Goal: Find specific page/section: Find specific page/section

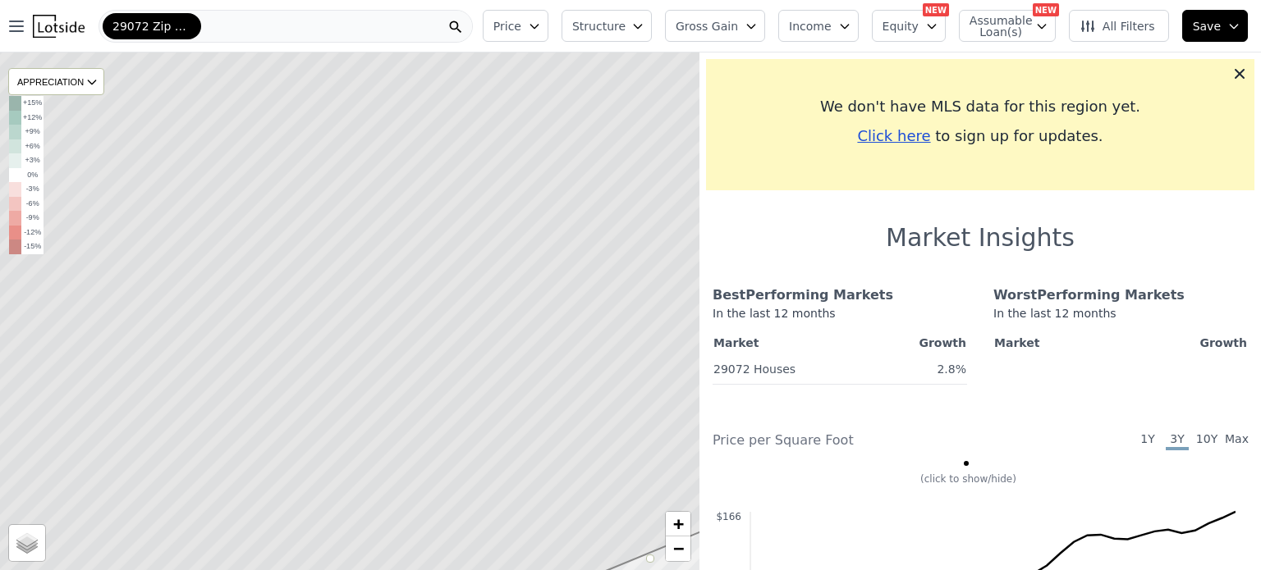
click at [412, 25] on div "29072 Zip Code" at bounding box center [286, 26] width 374 height 33
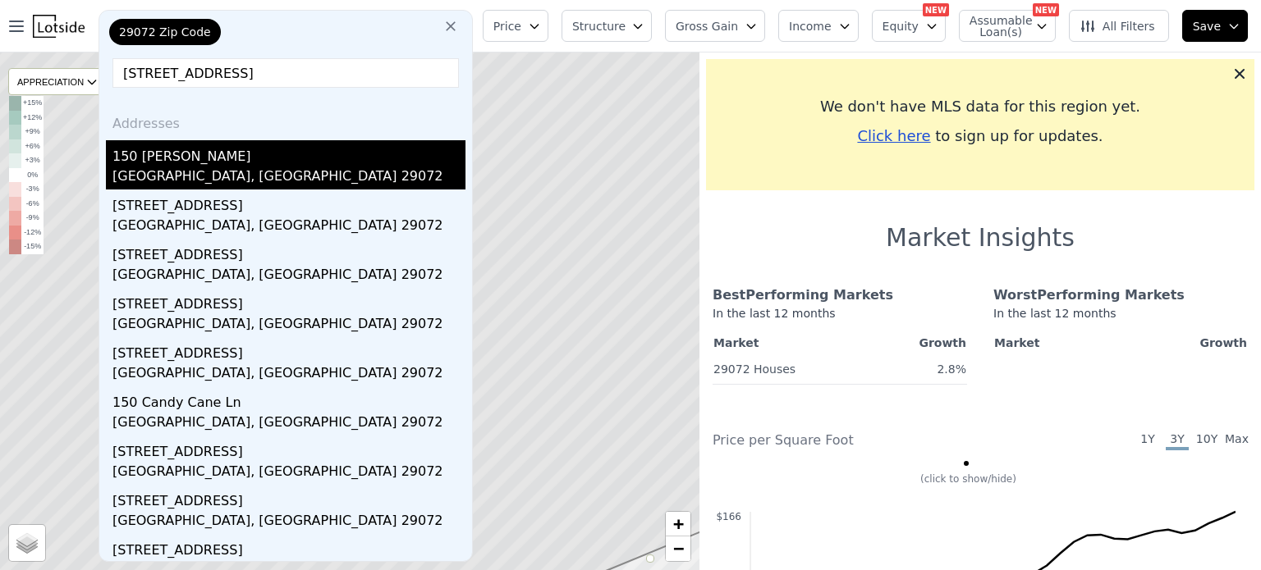
type input "[STREET_ADDRESS]"
click at [239, 167] on div "[GEOGRAPHIC_DATA], [GEOGRAPHIC_DATA] 29072" at bounding box center [288, 178] width 353 height 23
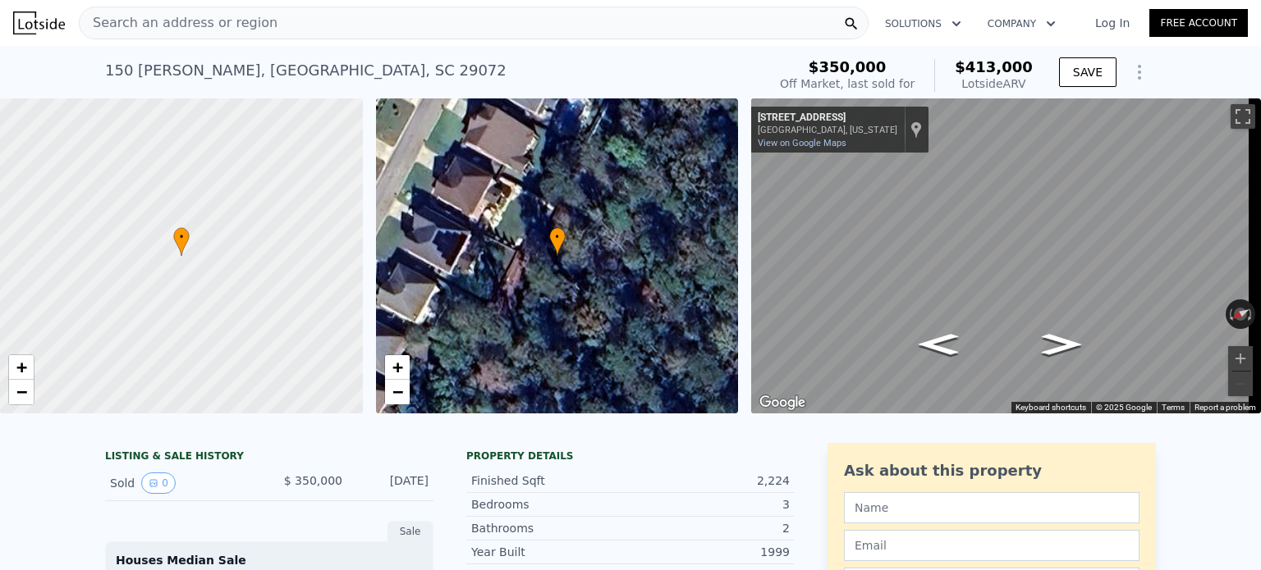
click at [144, 21] on span "Search an address or region" at bounding box center [179, 23] width 198 height 20
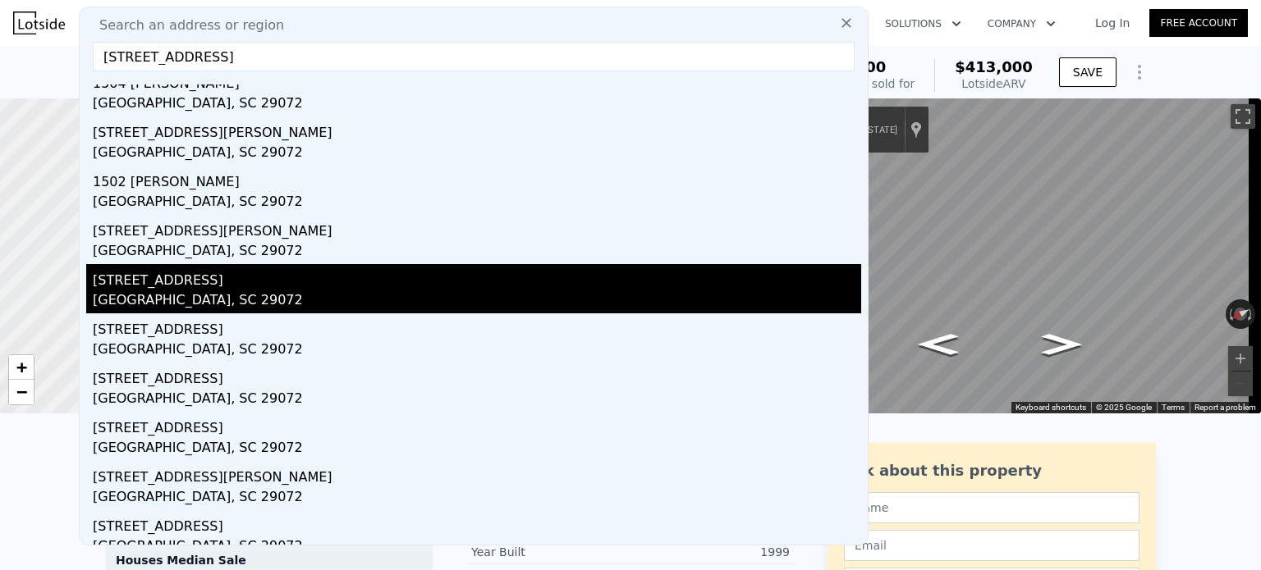
scroll to position [71, 0]
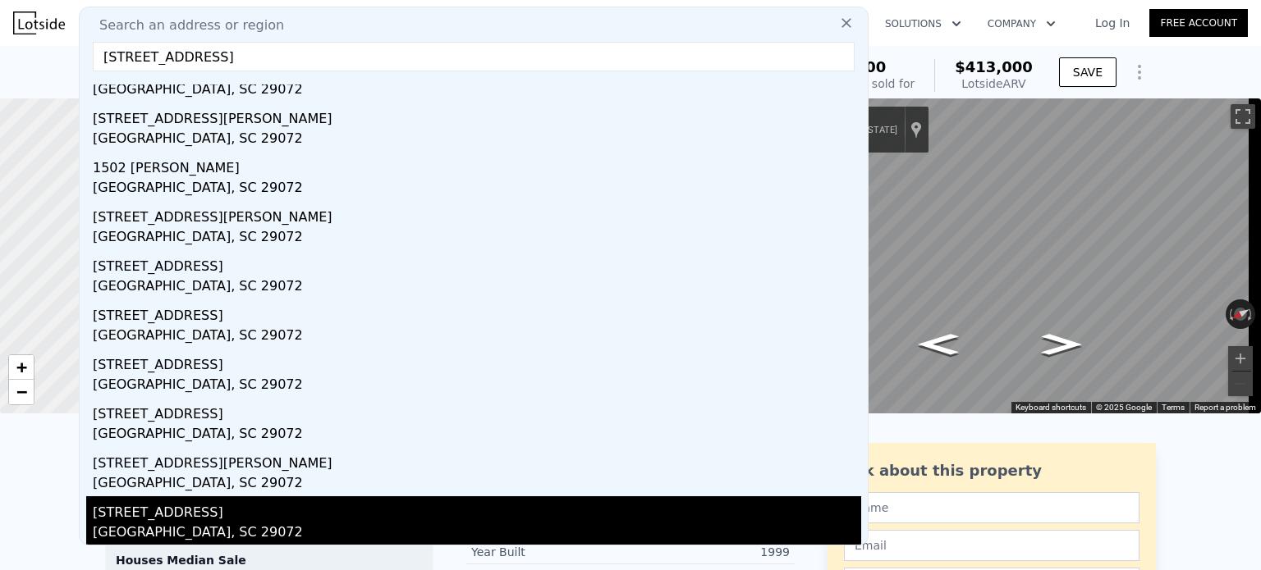
type input "[STREET_ADDRESS]"
click at [164, 505] on div "[STREET_ADDRESS]" at bounding box center [477, 510] width 768 height 26
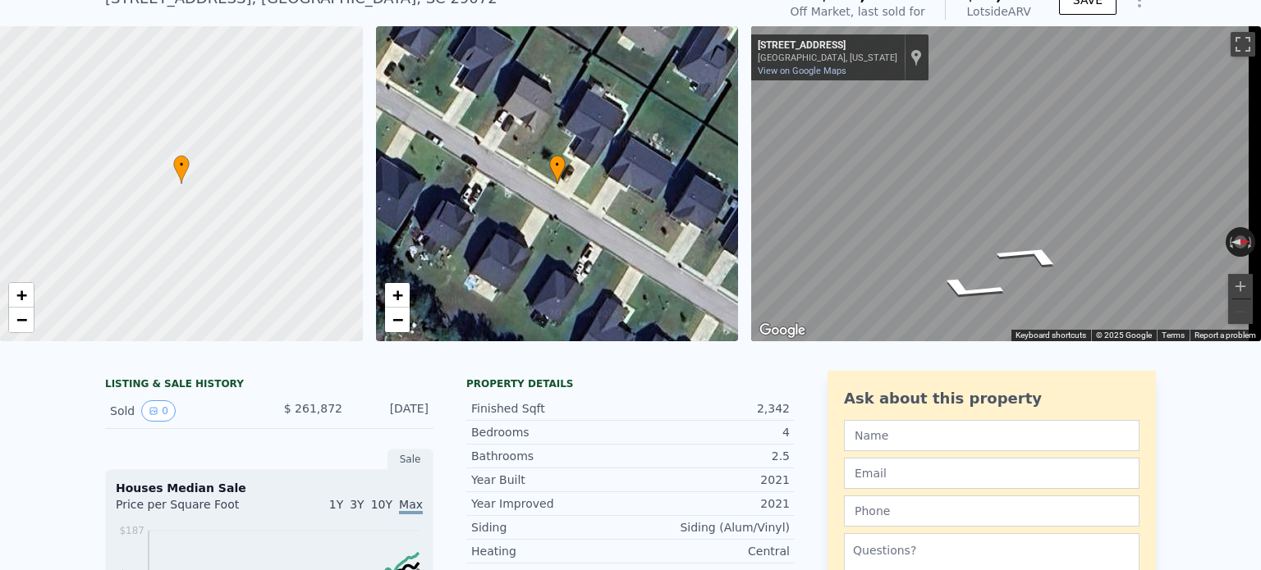
scroll to position [6, 0]
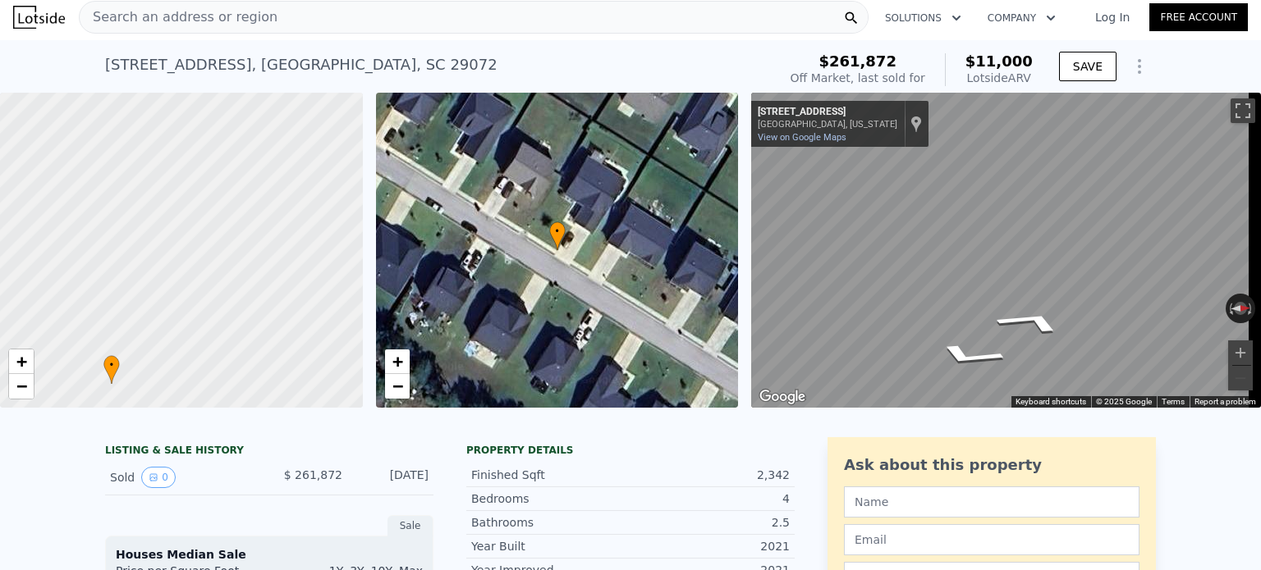
drag, startPoint x: 312, startPoint y: 151, endPoint x: 242, endPoint y: 285, distance: 150.9
click at [242, 285] on div at bounding box center [181, 251] width 435 height 378
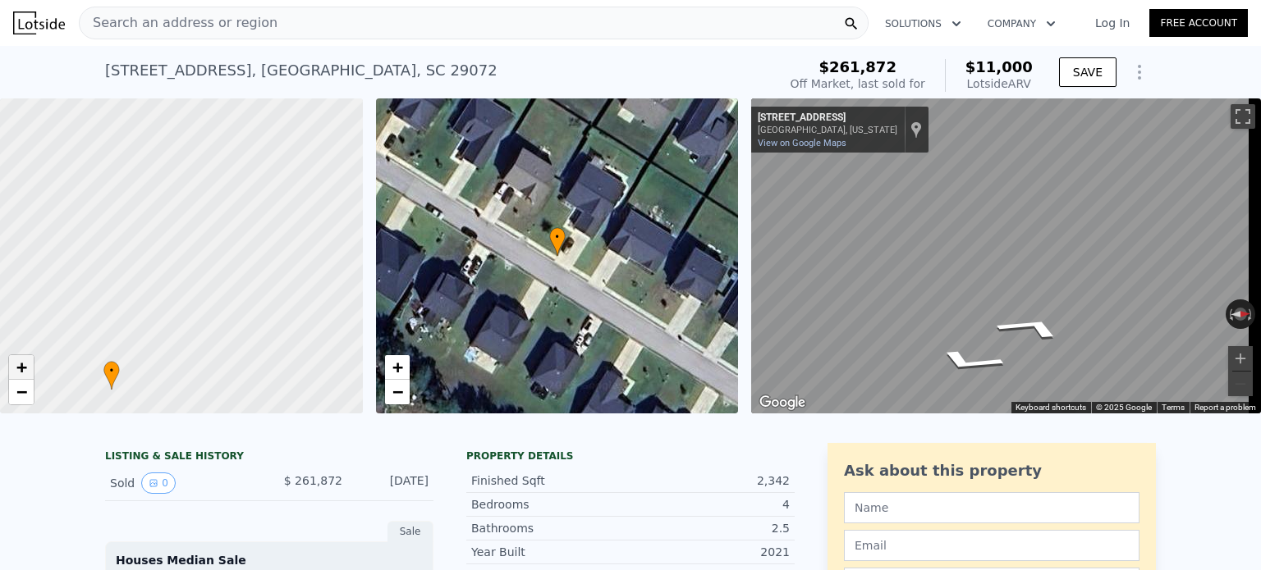
click at [30, 367] on link "+" at bounding box center [21, 367] width 25 height 25
drag, startPoint x: 278, startPoint y: 309, endPoint x: 141, endPoint y: 288, distance: 138.7
click at [141, 288] on div at bounding box center [166, 258] width 435 height 378
drag, startPoint x: 283, startPoint y: 242, endPoint x: 243, endPoint y: 250, distance: 40.9
click at [244, 249] on div at bounding box center [178, 257] width 435 height 378
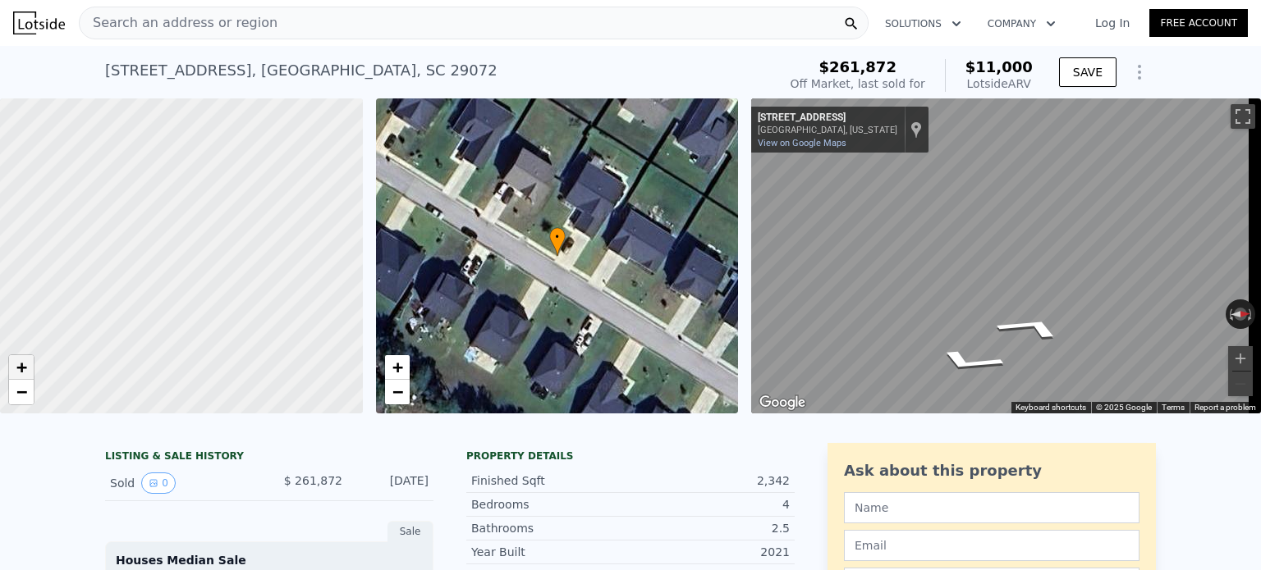
click at [26, 360] on span "+" at bounding box center [21, 367] width 11 height 21
drag, startPoint x: 124, startPoint y: 337, endPoint x: 215, endPoint y: 237, distance: 134.8
click at [215, 237] on div at bounding box center [181, 256] width 435 height 378
click at [27, 369] on link "+" at bounding box center [21, 367] width 25 height 25
drag, startPoint x: 174, startPoint y: 317, endPoint x: 213, endPoint y: 190, distance: 132.4
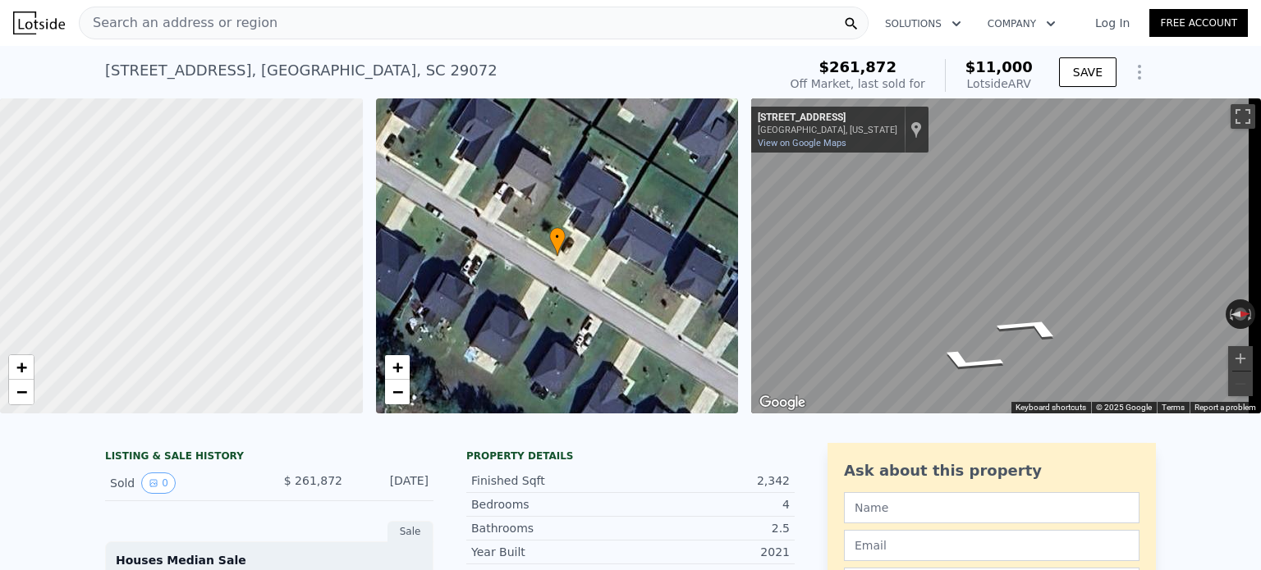
click at [213, 190] on div at bounding box center [181, 256] width 435 height 378
click at [194, 268] on div at bounding box center [181, 256] width 435 height 378
click at [206, 209] on div at bounding box center [181, 256] width 435 height 378
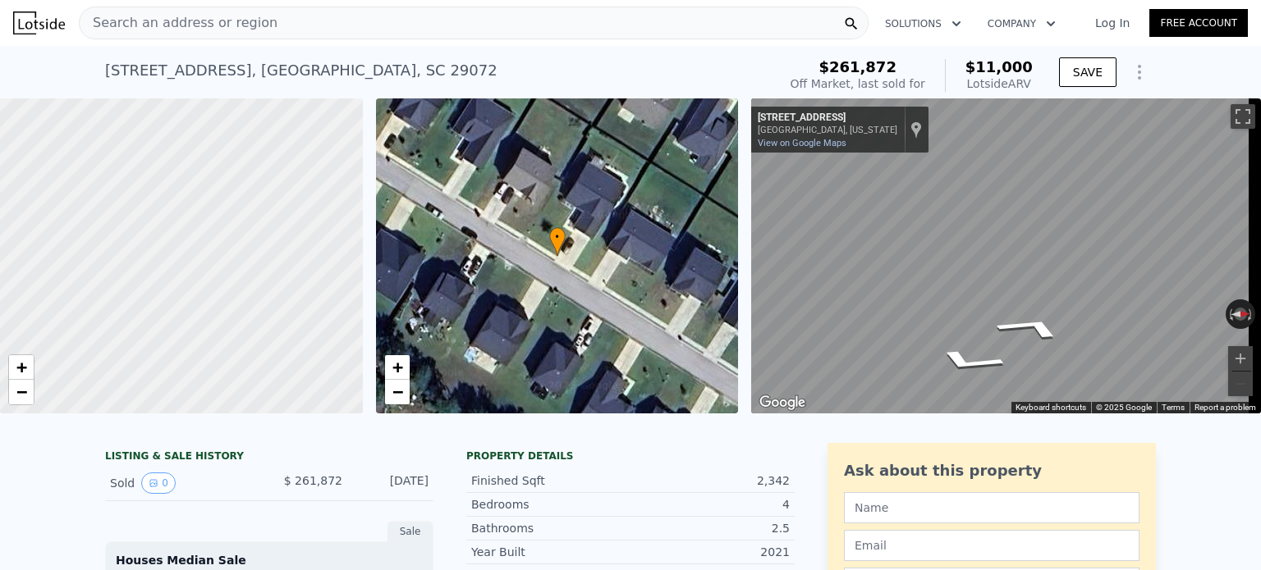
drag, startPoint x: 228, startPoint y: 175, endPoint x: 99, endPoint y: 216, distance: 135.3
click at [99, 216] on div at bounding box center [181, 256] width 435 height 378
drag, startPoint x: 165, startPoint y: 328, endPoint x: 199, endPoint y: 198, distance: 134.2
click at [199, 198] on div at bounding box center [181, 256] width 435 height 378
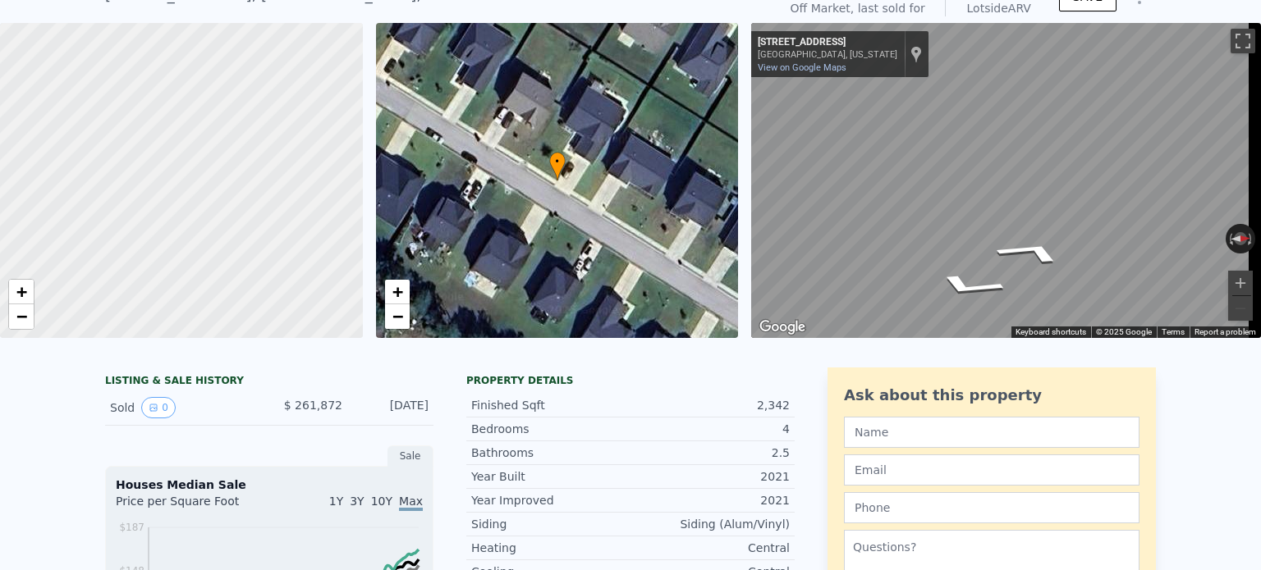
scroll to position [6, 0]
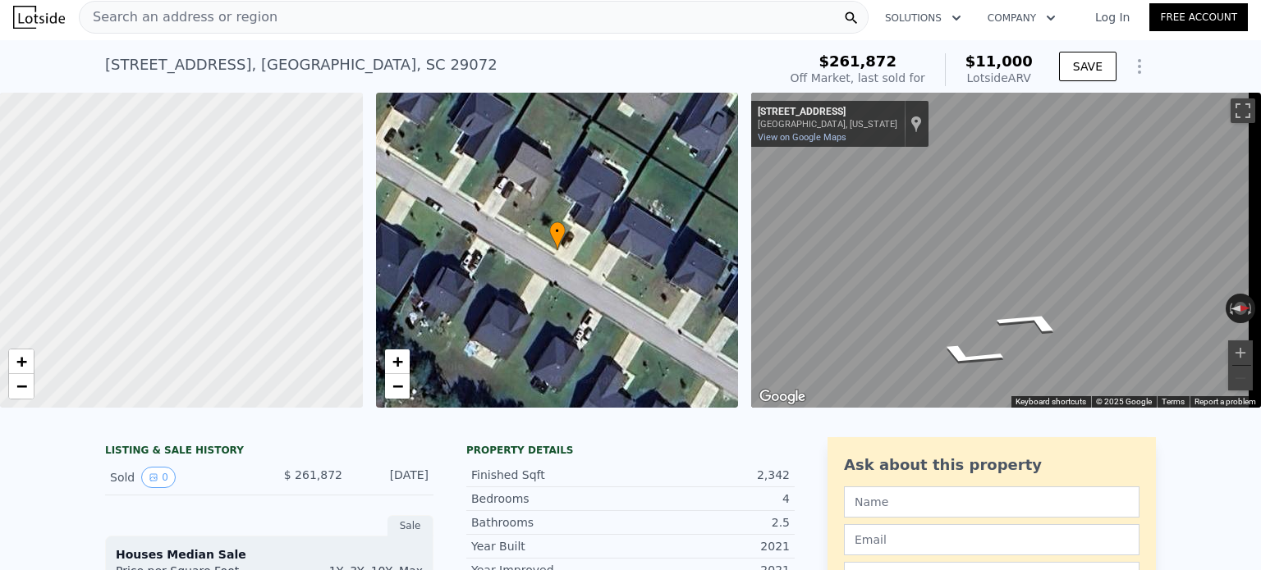
click at [256, 165] on div at bounding box center [181, 251] width 435 height 378
click at [476, 208] on div "• + −" at bounding box center [557, 250] width 363 height 315
